Goal: Transaction & Acquisition: Purchase product/service

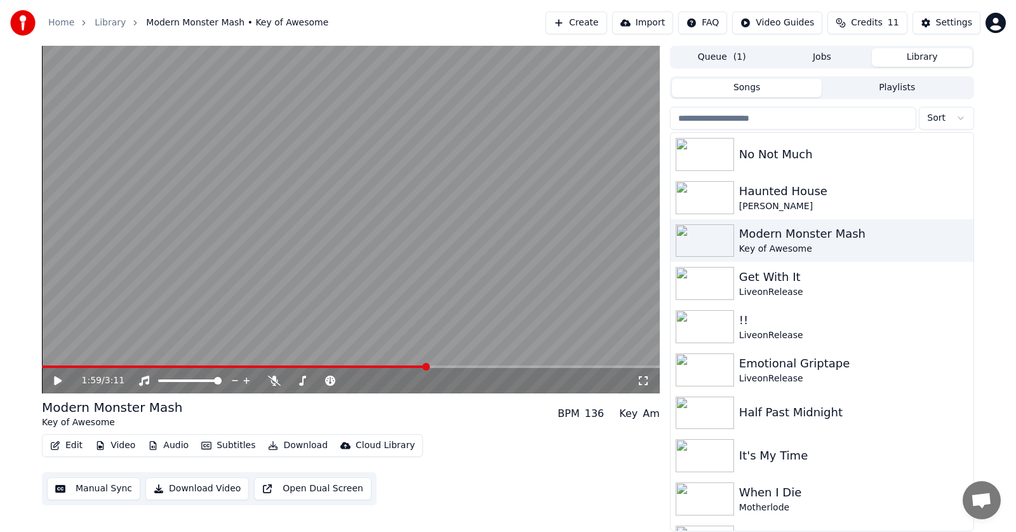
click at [169, 447] on button "Audio" at bounding box center [168, 445] width 51 height 18
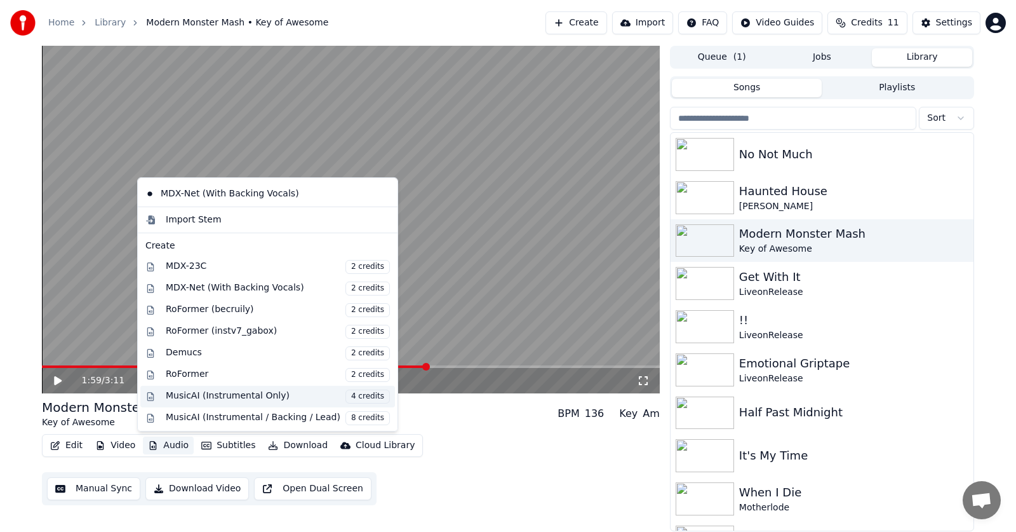
scroll to position [129, 0]
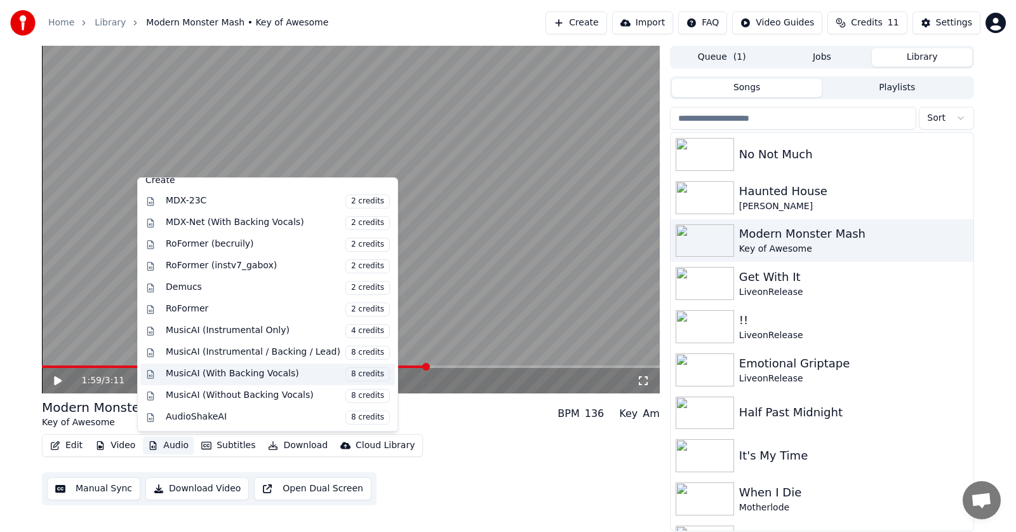
click at [204, 374] on div "MusicAI (With Backing Vocals) 8 credits" at bounding box center [278, 374] width 224 height 14
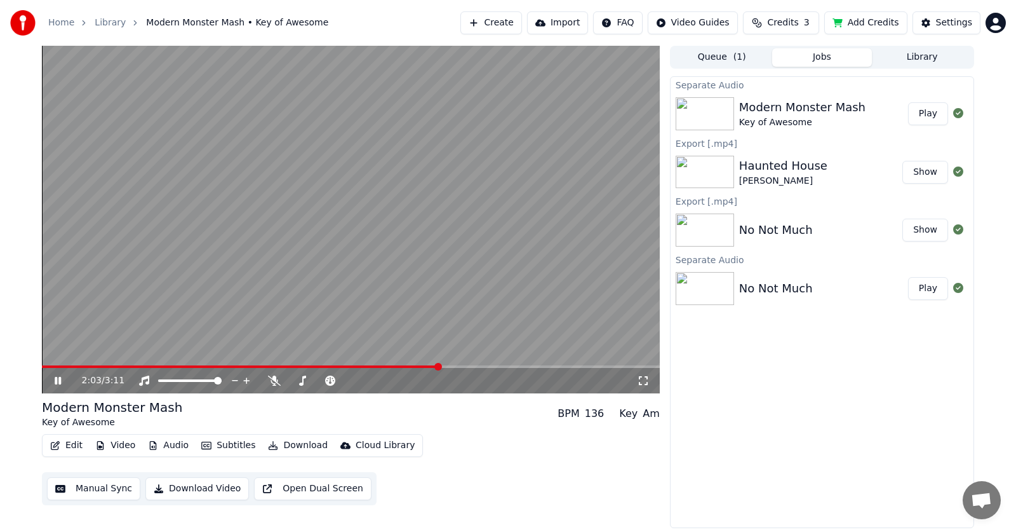
click at [54, 378] on icon at bounding box center [67, 380] width 30 height 10
click at [167, 442] on button "Audio" at bounding box center [168, 445] width 51 height 18
click at [55, 380] on icon at bounding box center [58, 380] width 8 height 9
click at [55, 380] on icon at bounding box center [67, 380] width 30 height 10
click at [357, 366] on span at bounding box center [357, 367] width 8 height 8
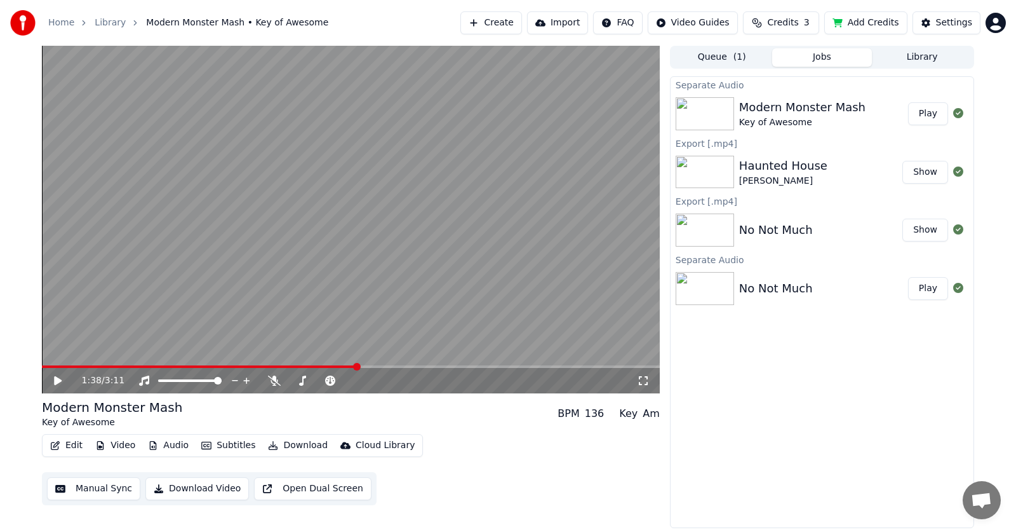
click at [56, 381] on icon at bounding box center [58, 380] width 8 height 9
click at [56, 381] on icon at bounding box center [58, 381] width 6 height 8
click at [345, 364] on span at bounding box center [348, 367] width 8 height 8
click at [57, 378] on icon at bounding box center [58, 380] width 8 height 9
click at [57, 378] on icon at bounding box center [58, 381] width 6 height 8
